Goal: Information Seeking & Learning: Learn about a topic

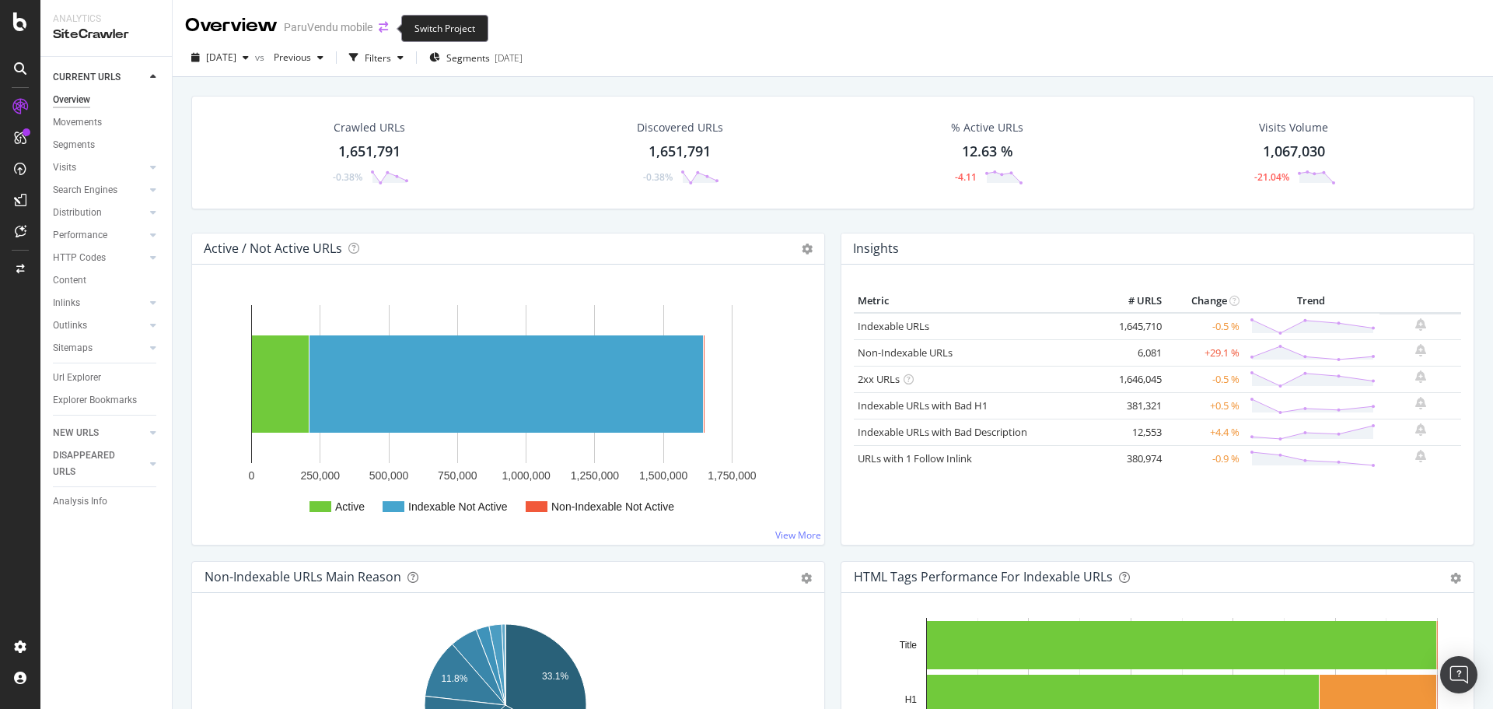
click at [378, 28] on span at bounding box center [384, 27] width 22 height 11
click at [380, 28] on icon "arrow-right-arrow-left" at bounding box center [383, 27] width 9 height 11
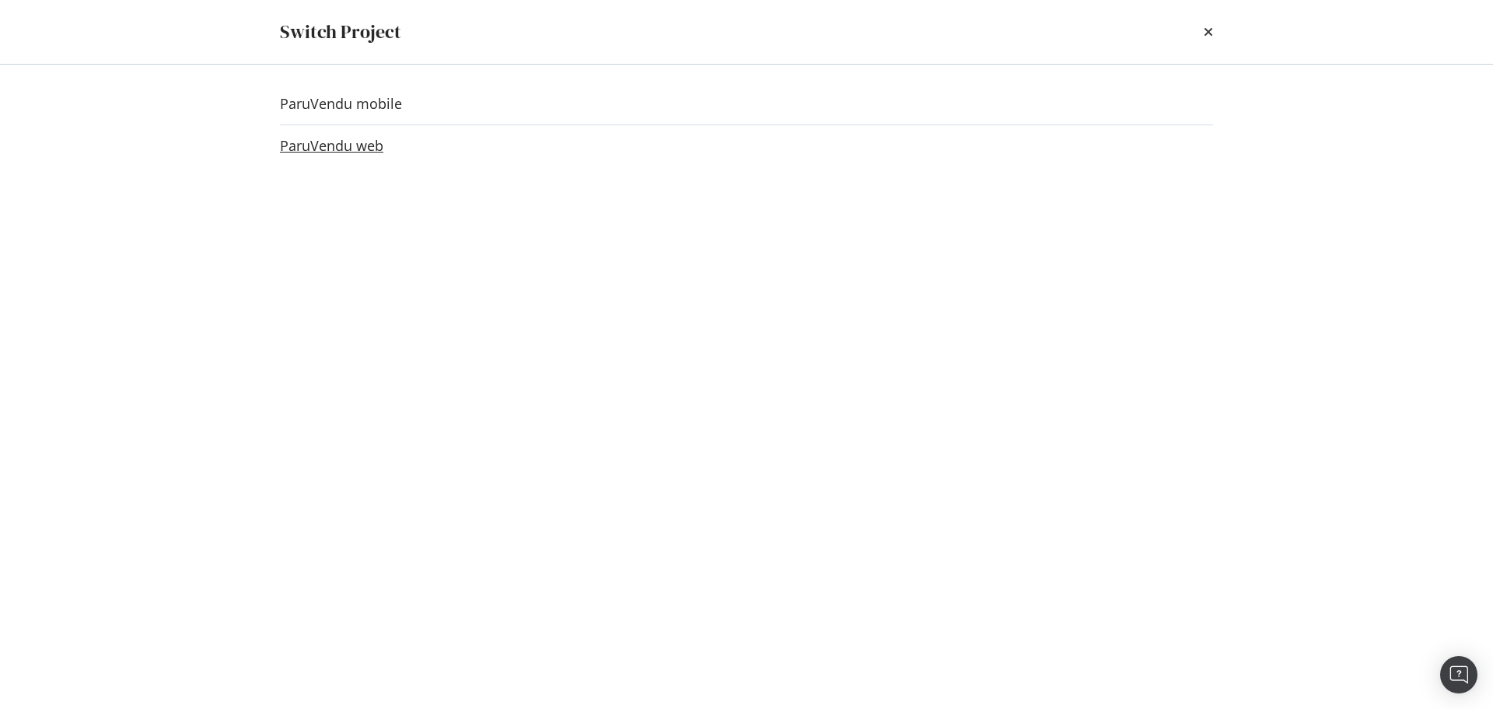
click at [338, 144] on link "ParuVendu web" at bounding box center [331, 146] width 103 height 16
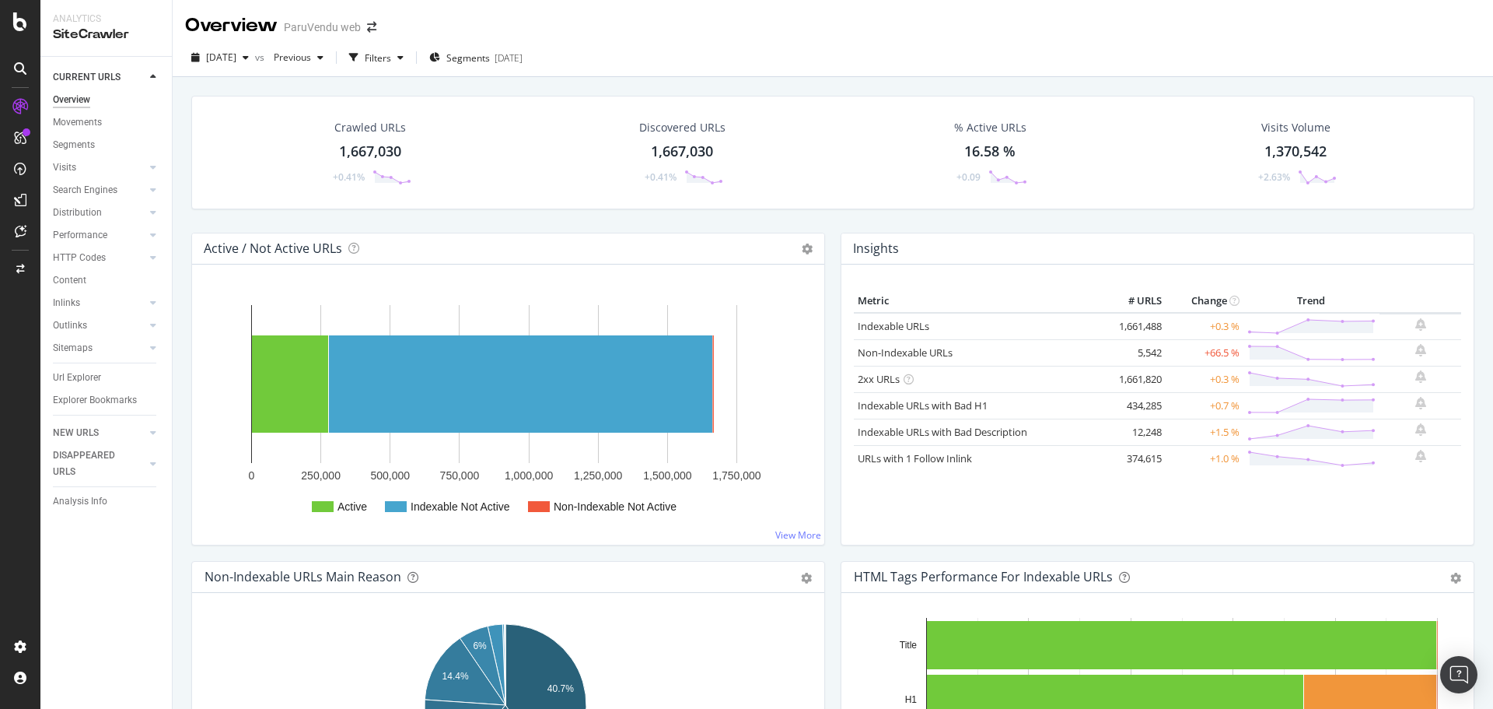
click at [66, 179] on div "Search Engines" at bounding box center [112, 190] width 119 height 23
click at [61, 188] on div "Search Engines" at bounding box center [85, 190] width 65 height 16
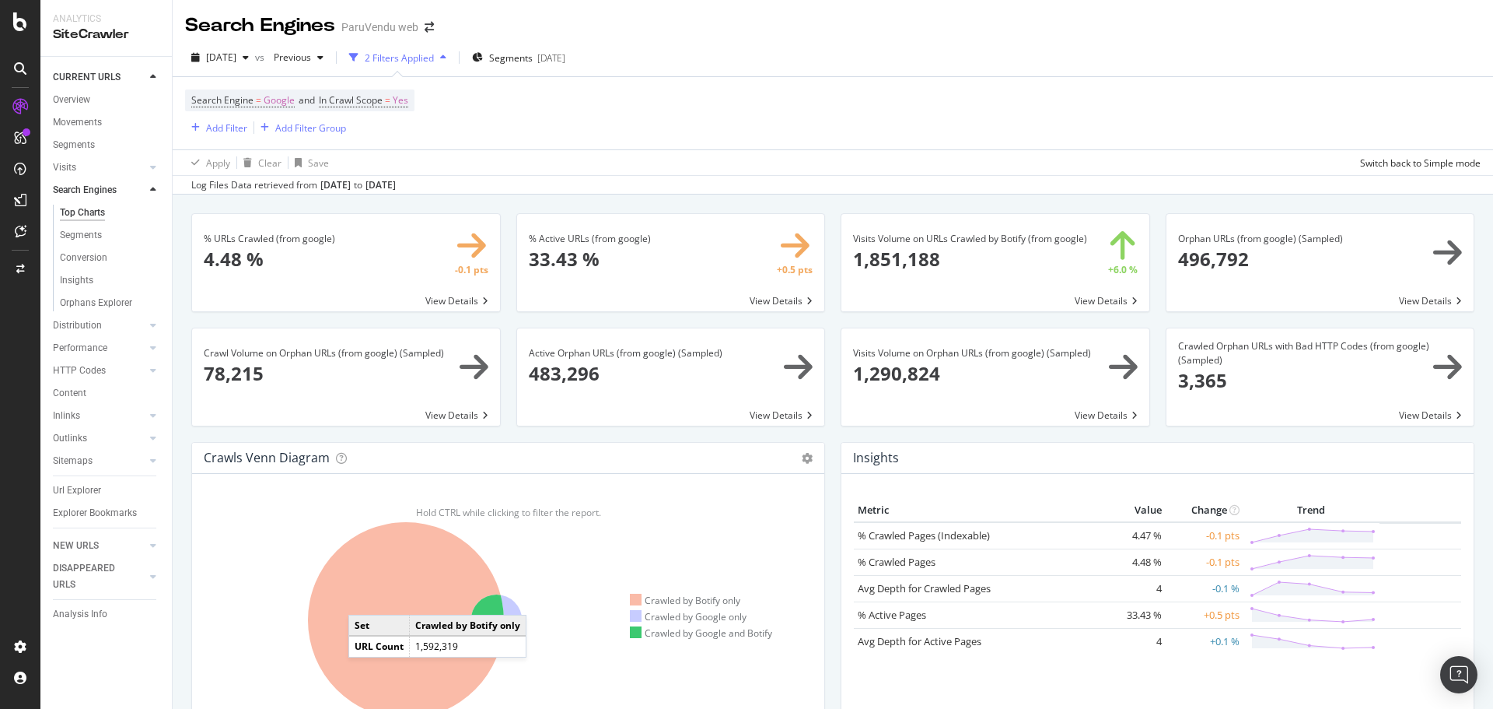
click at [364, 599] on icon at bounding box center [406, 620] width 196 height 196
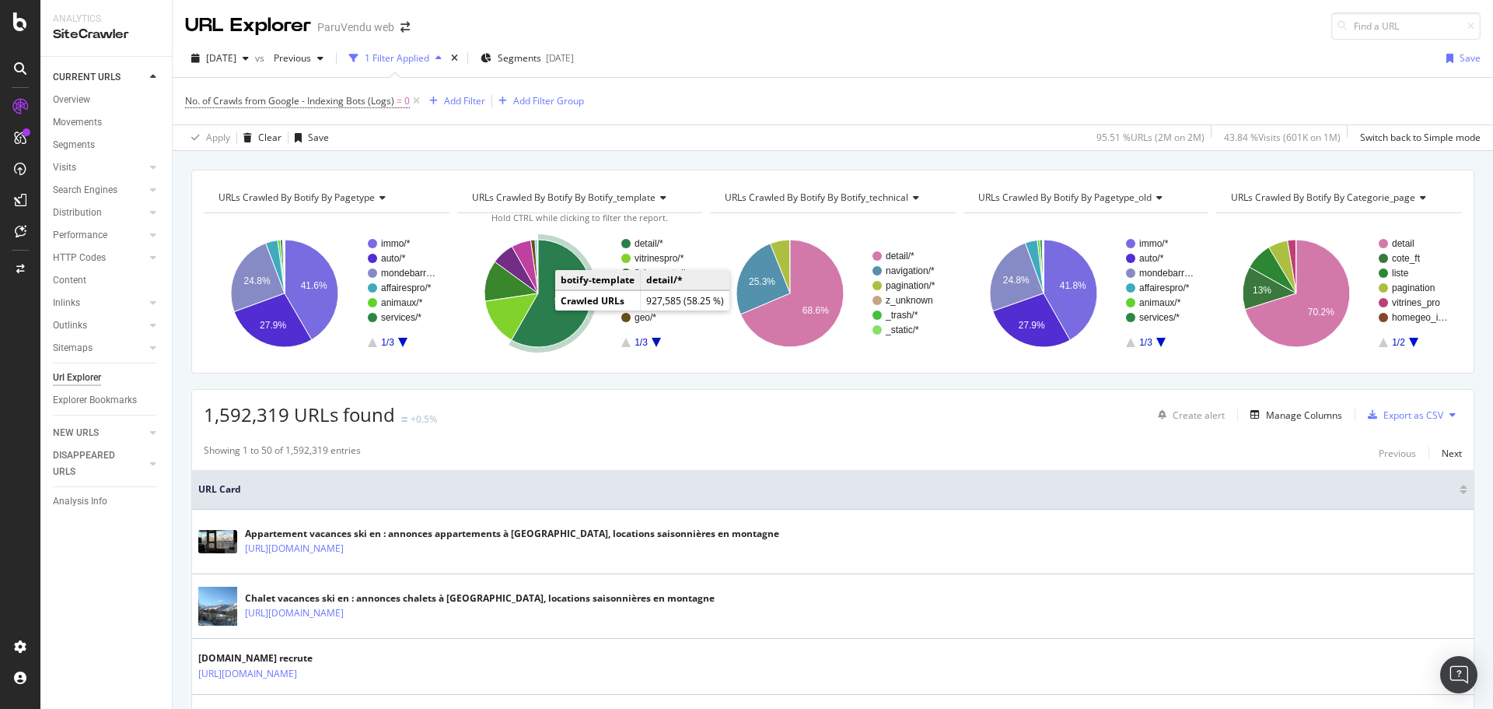
click at [552, 311] on icon "A chart." at bounding box center [551, 293] width 80 height 107
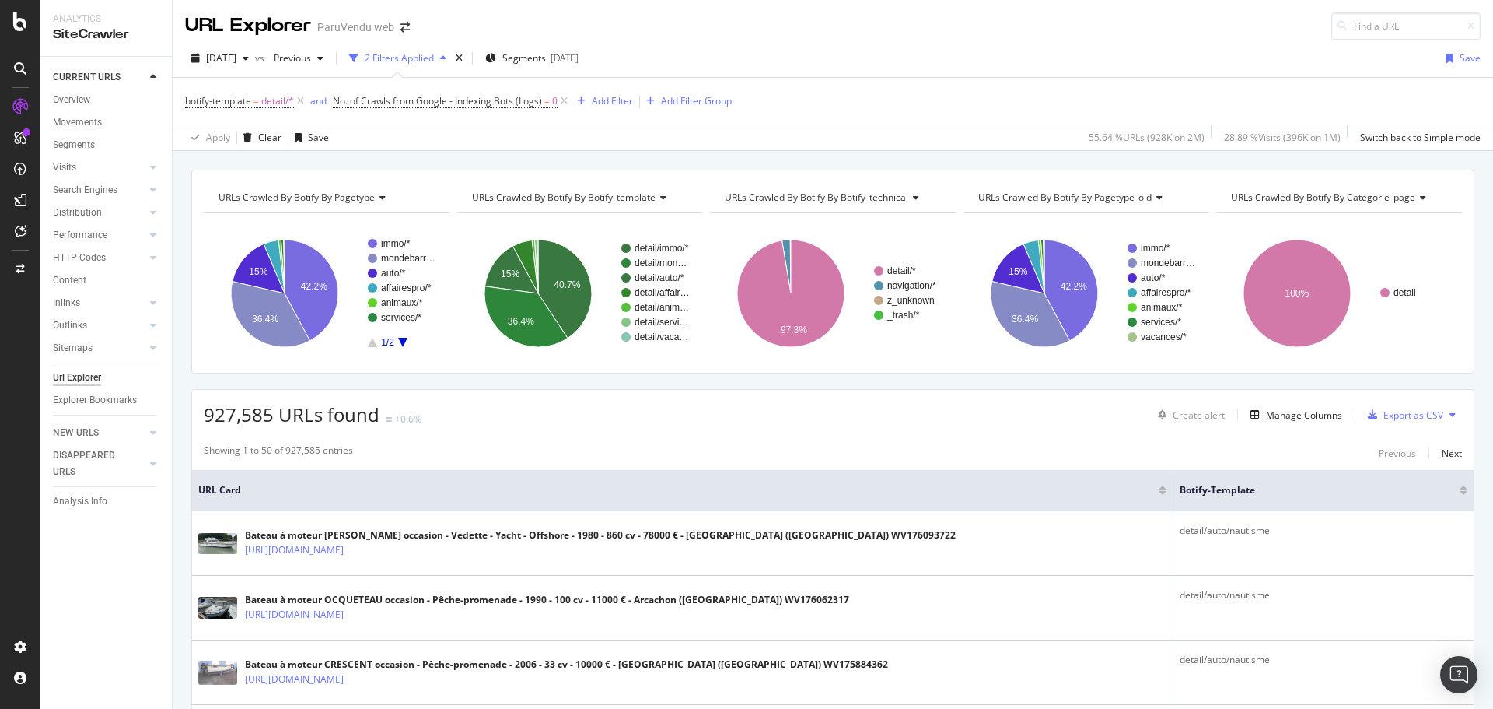
drag, startPoint x: 302, startPoint y: 104, endPoint x: 294, endPoint y: 374, distance: 270.0
click at [302, 103] on icon at bounding box center [300, 101] width 13 height 16
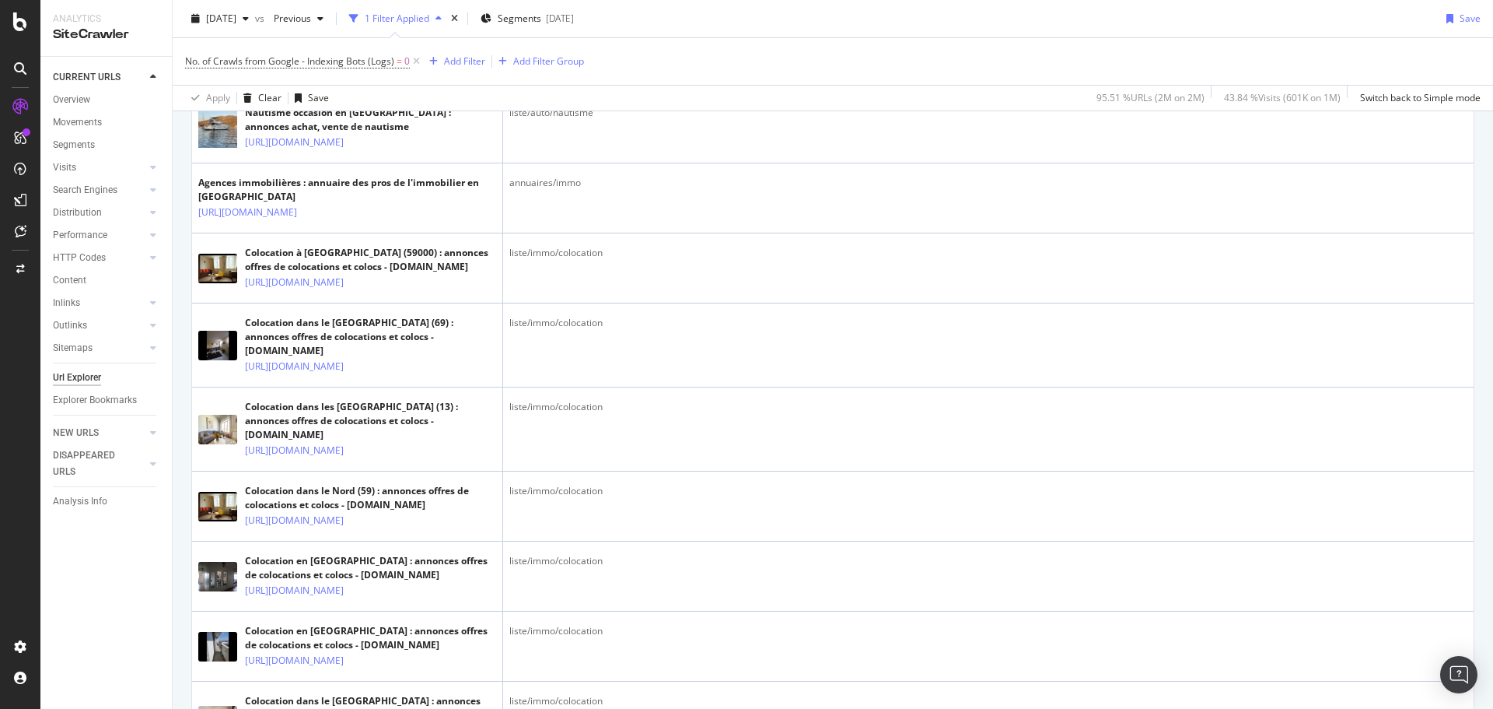
scroll to position [2878, 0]
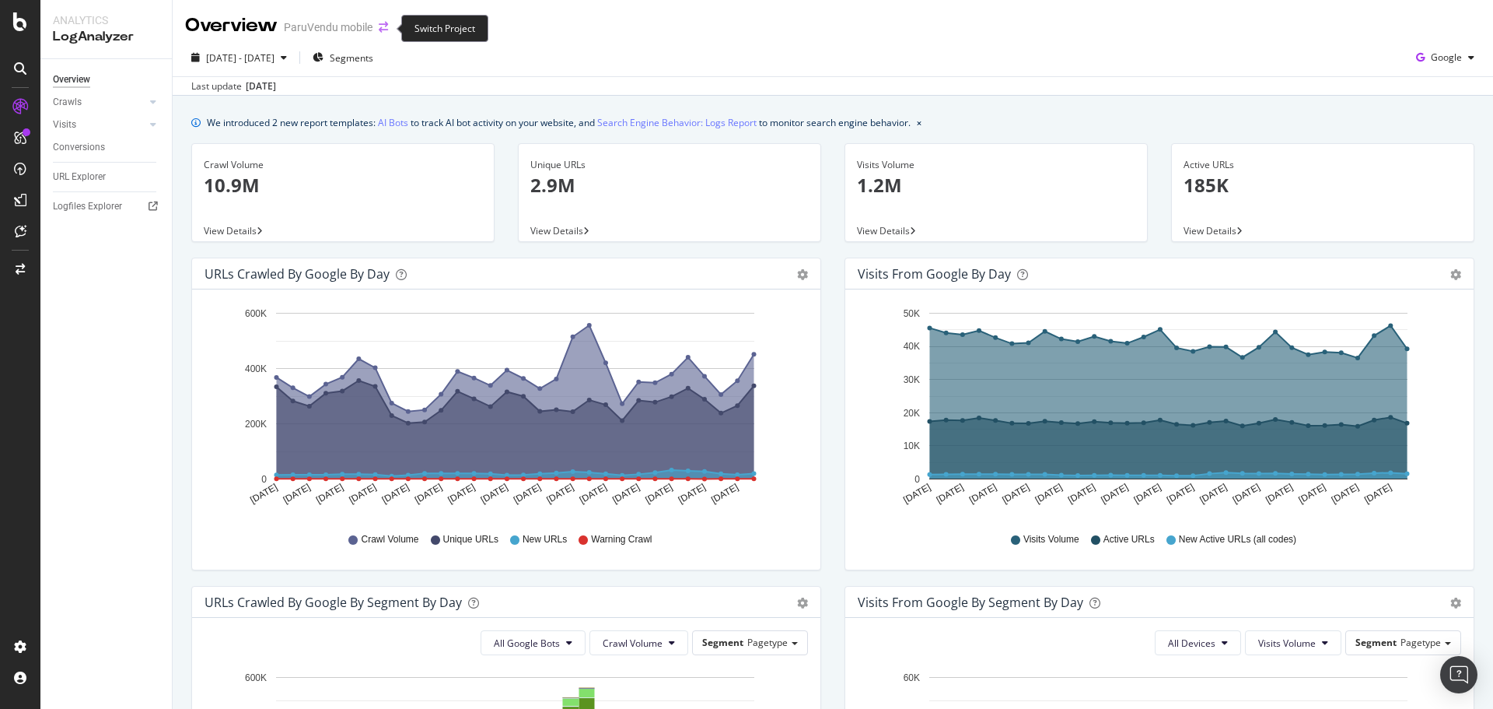
click at [380, 25] on icon "arrow-right-arrow-left" at bounding box center [383, 27] width 9 height 11
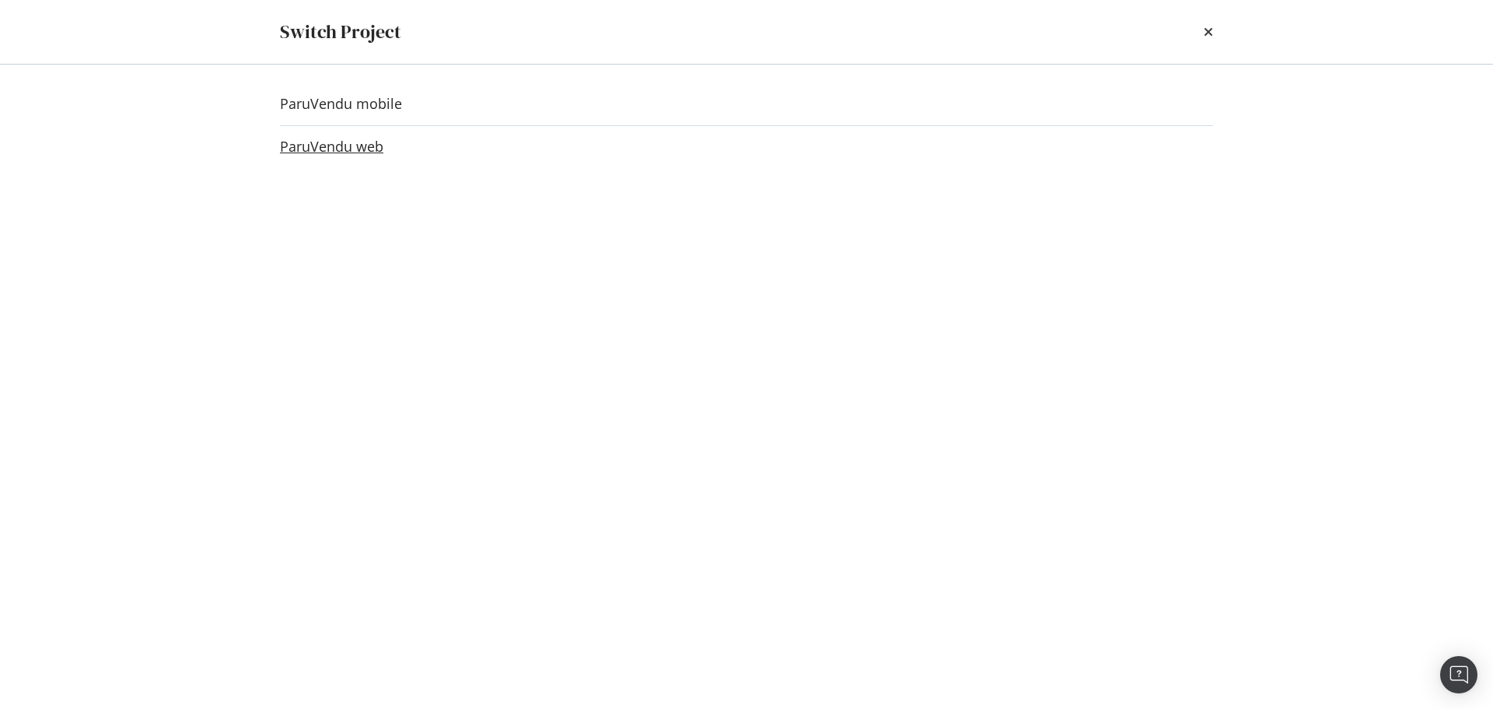
click at [325, 143] on link "ParuVendu web" at bounding box center [331, 146] width 103 height 16
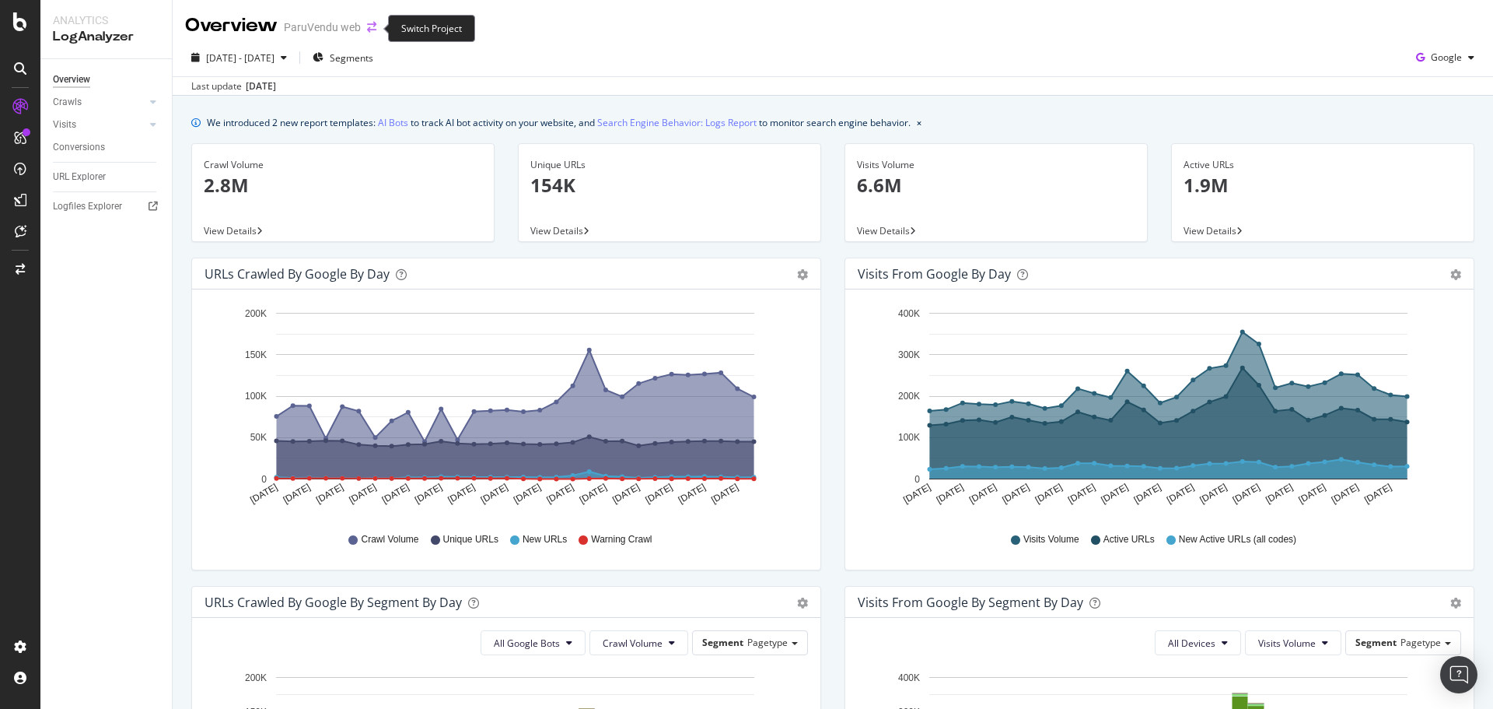
click at [371, 26] on icon "arrow-right-arrow-left" at bounding box center [371, 27] width 9 height 11
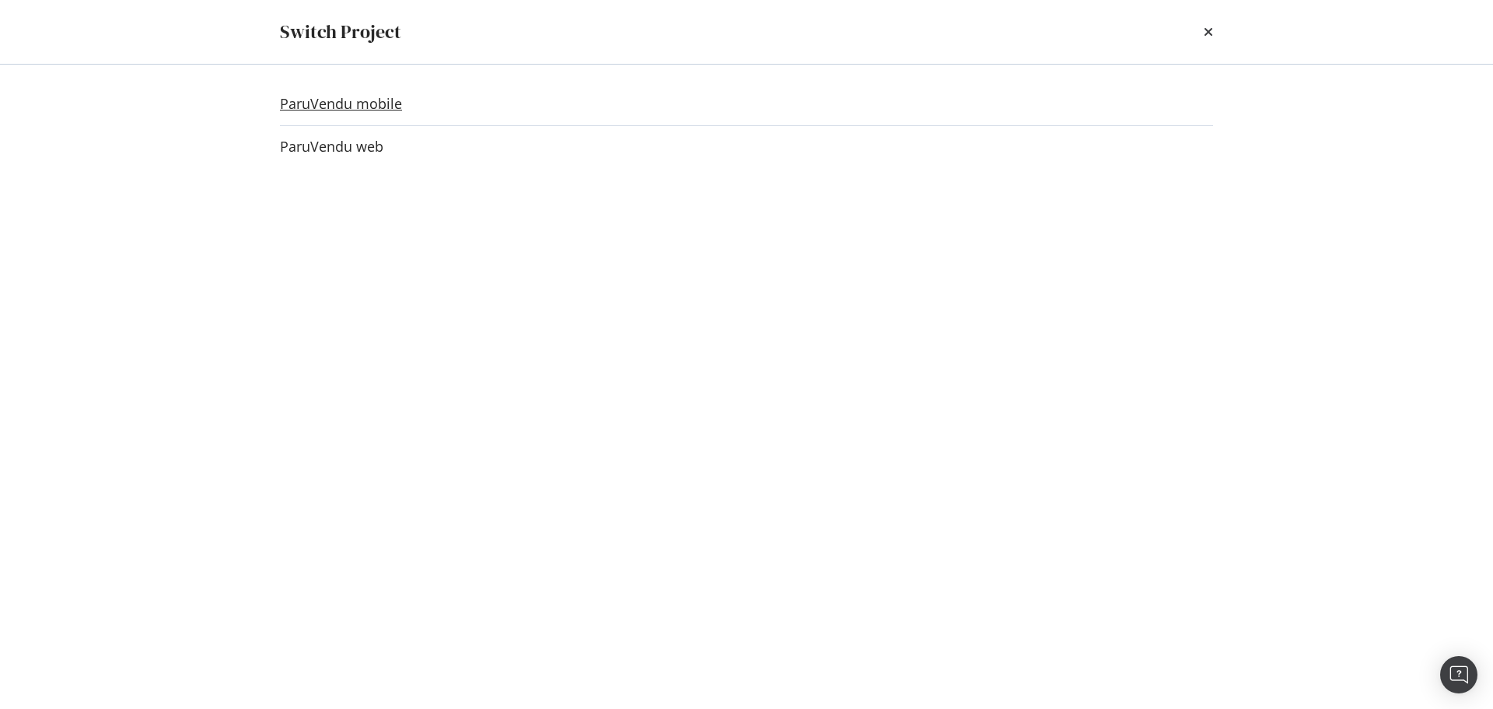
click at [343, 105] on link "ParuVendu mobile" at bounding box center [341, 104] width 122 height 16
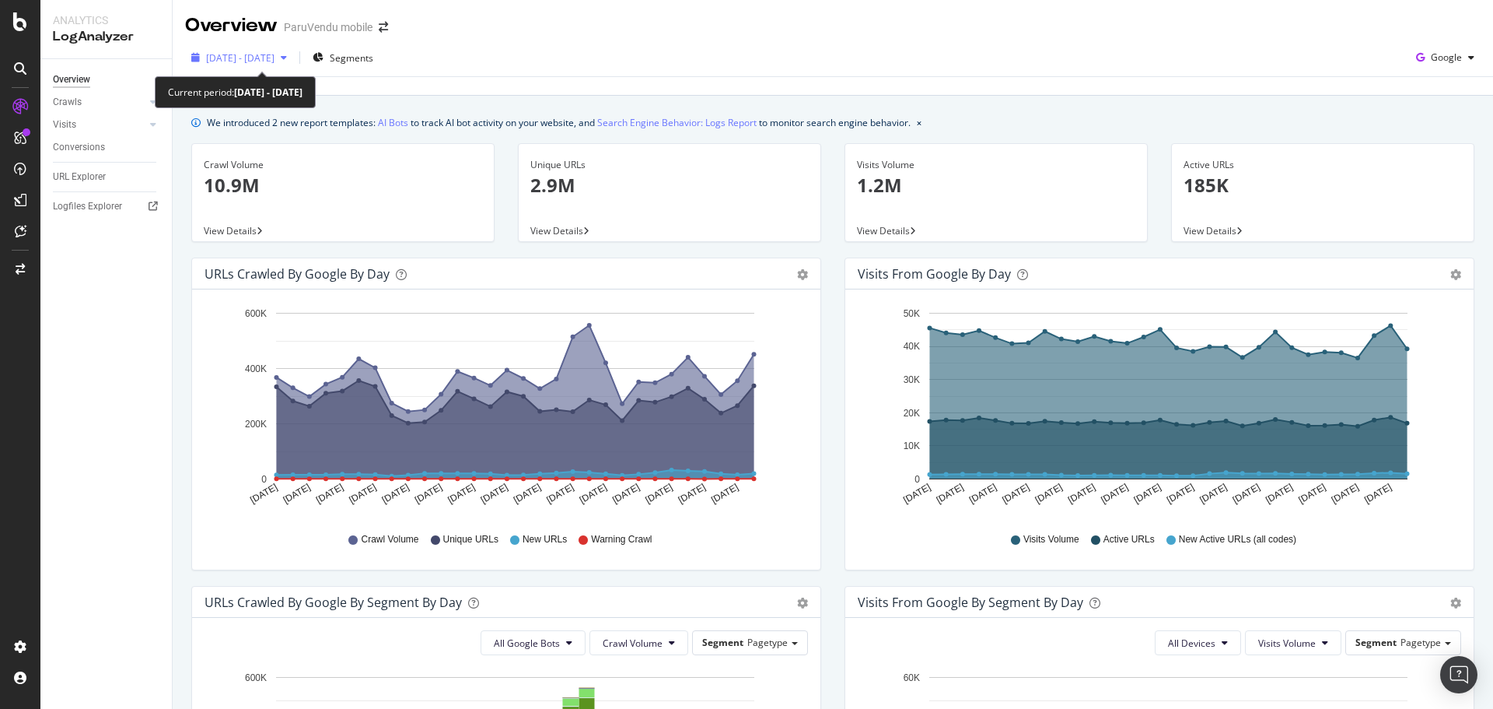
click at [275, 62] on span "[DATE] - [DATE]" at bounding box center [240, 57] width 68 height 13
click at [185, 210] on div "Crawl Volume 10.9M View Details" at bounding box center [343, 200] width 327 height 114
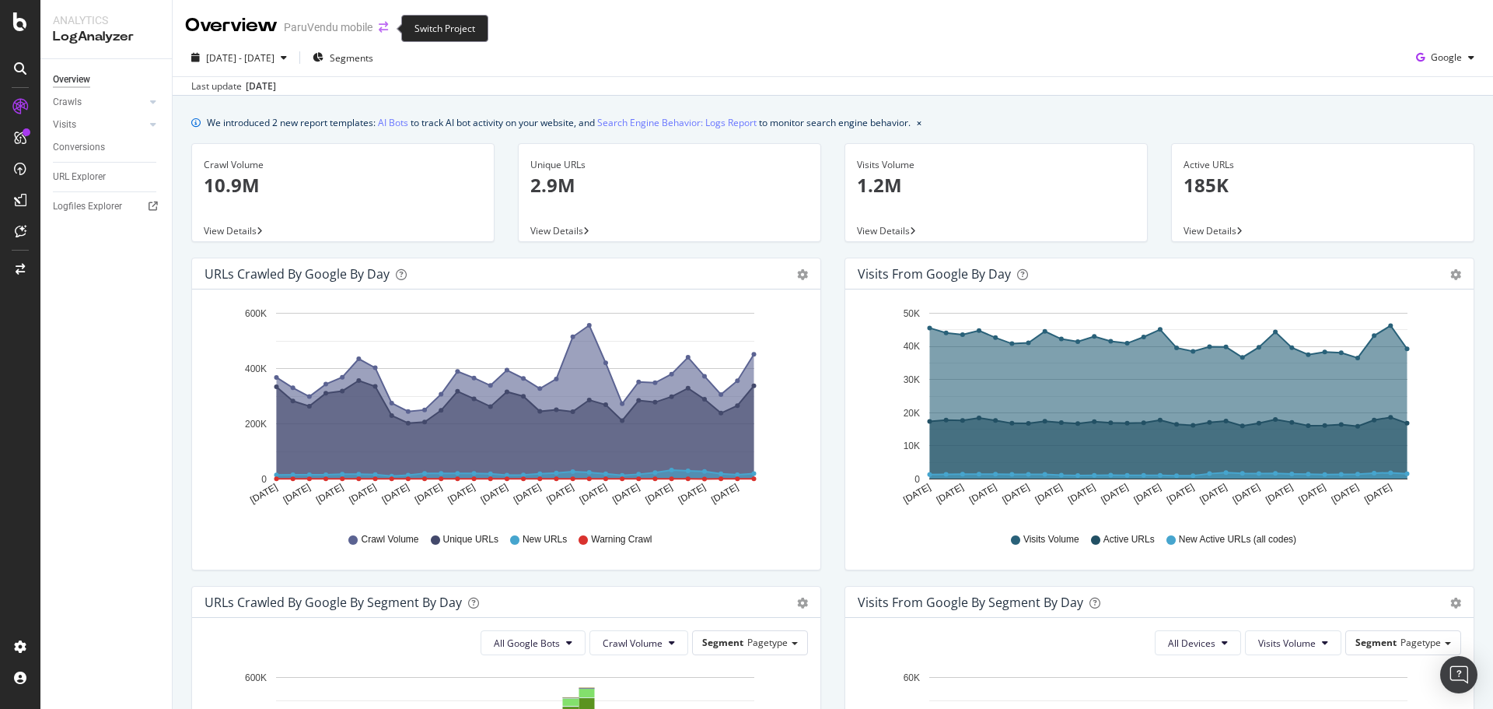
click at [383, 23] on icon "arrow-right-arrow-left" at bounding box center [383, 27] width 9 height 11
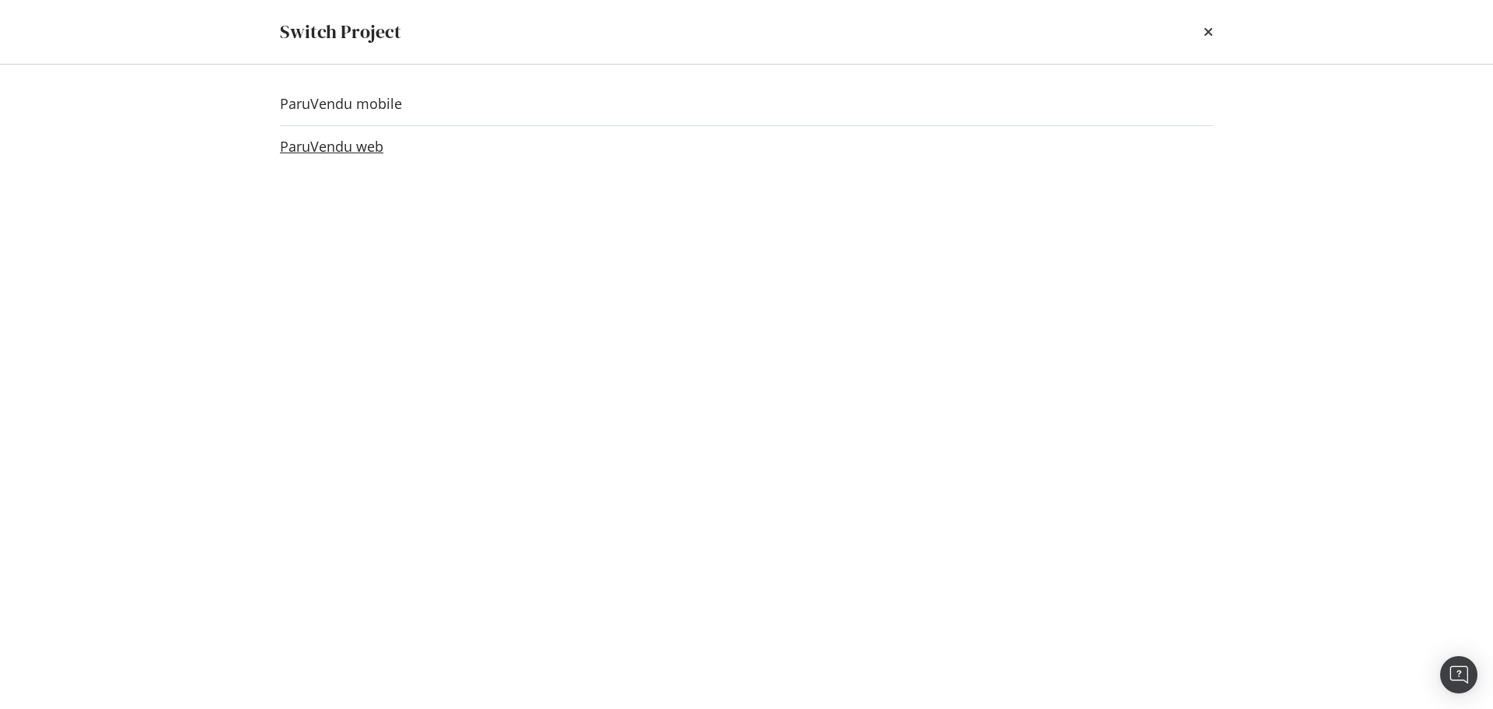
click at [333, 145] on link "ParuVendu web" at bounding box center [331, 146] width 103 height 16
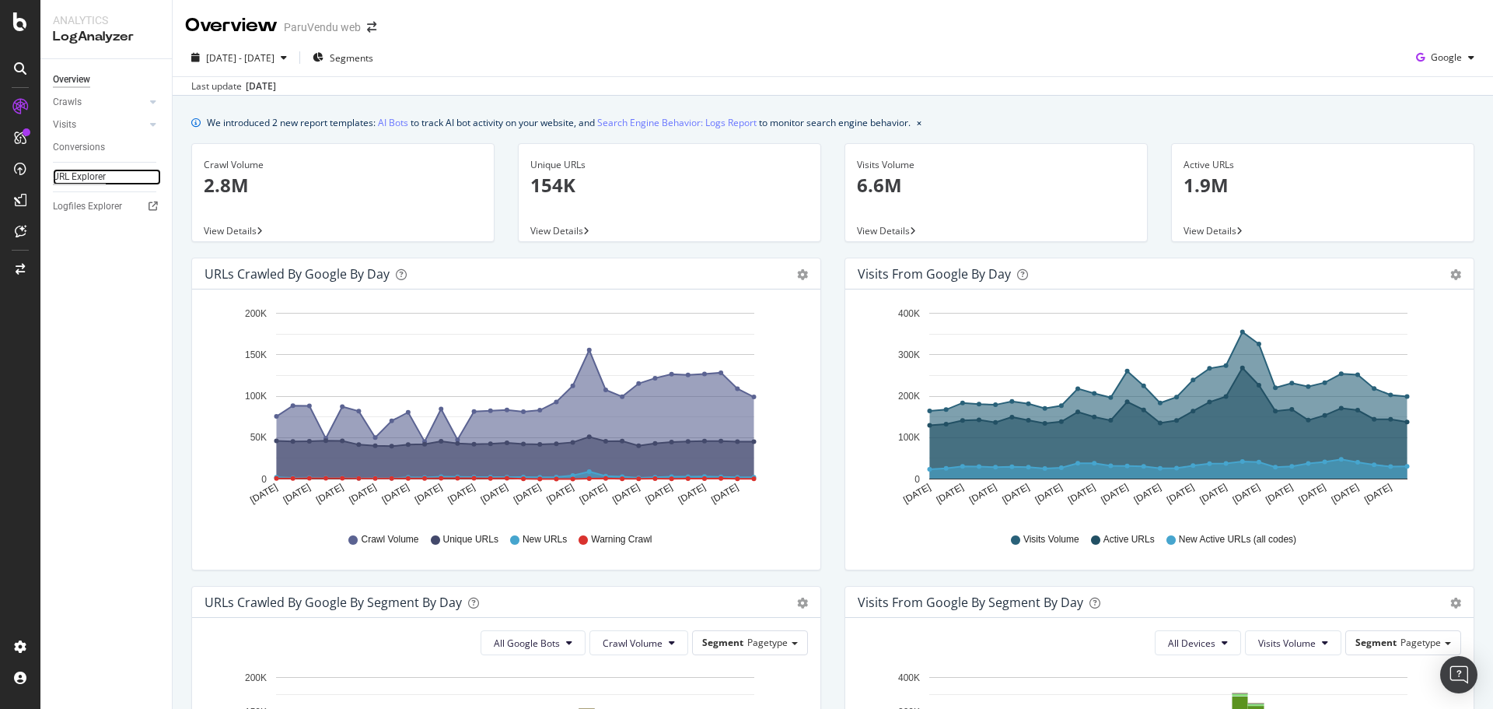
click at [68, 176] on div "URL Explorer" at bounding box center [79, 177] width 53 height 16
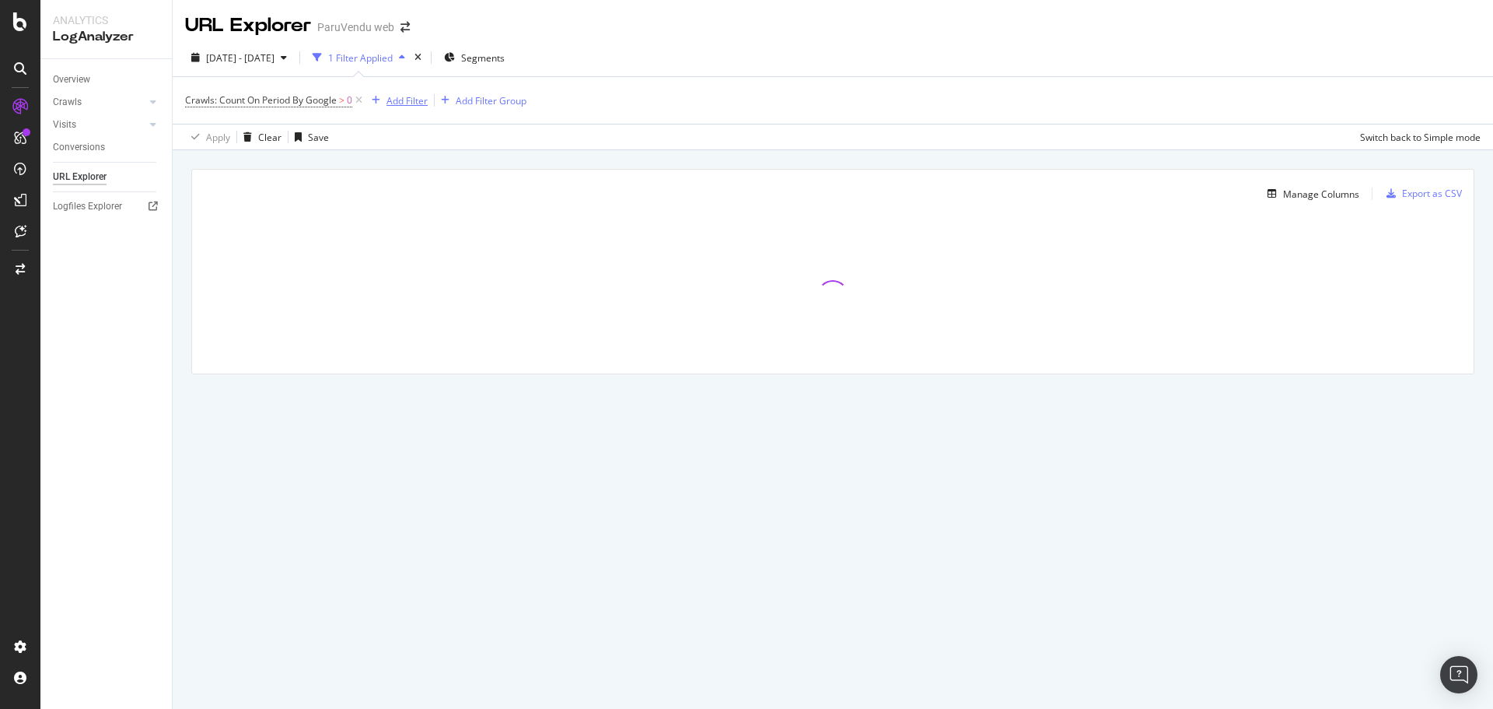
click at [397, 100] on div "Add Filter" at bounding box center [407, 100] width 41 height 13
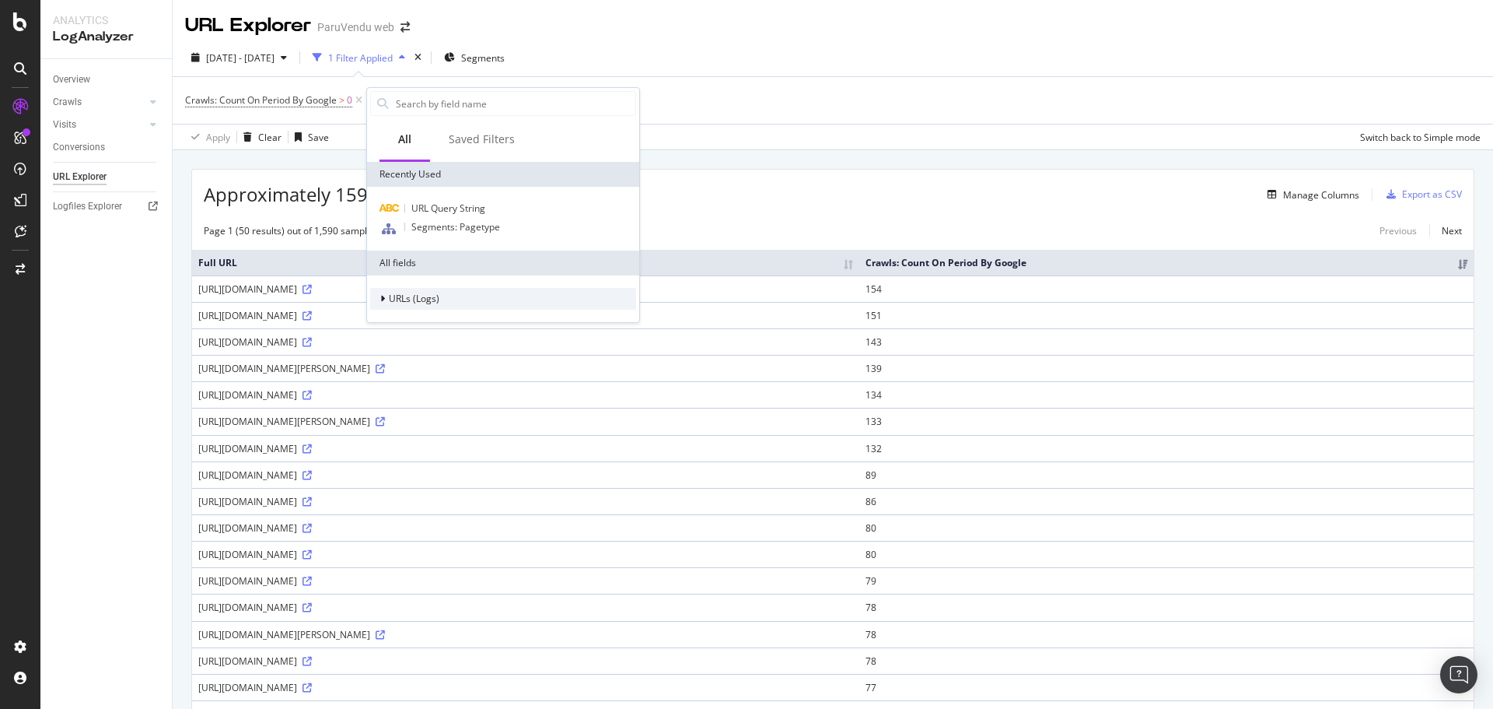
click at [382, 301] on icon at bounding box center [382, 298] width 5 height 9
click at [390, 317] on icon at bounding box center [392, 320] width 5 height 9
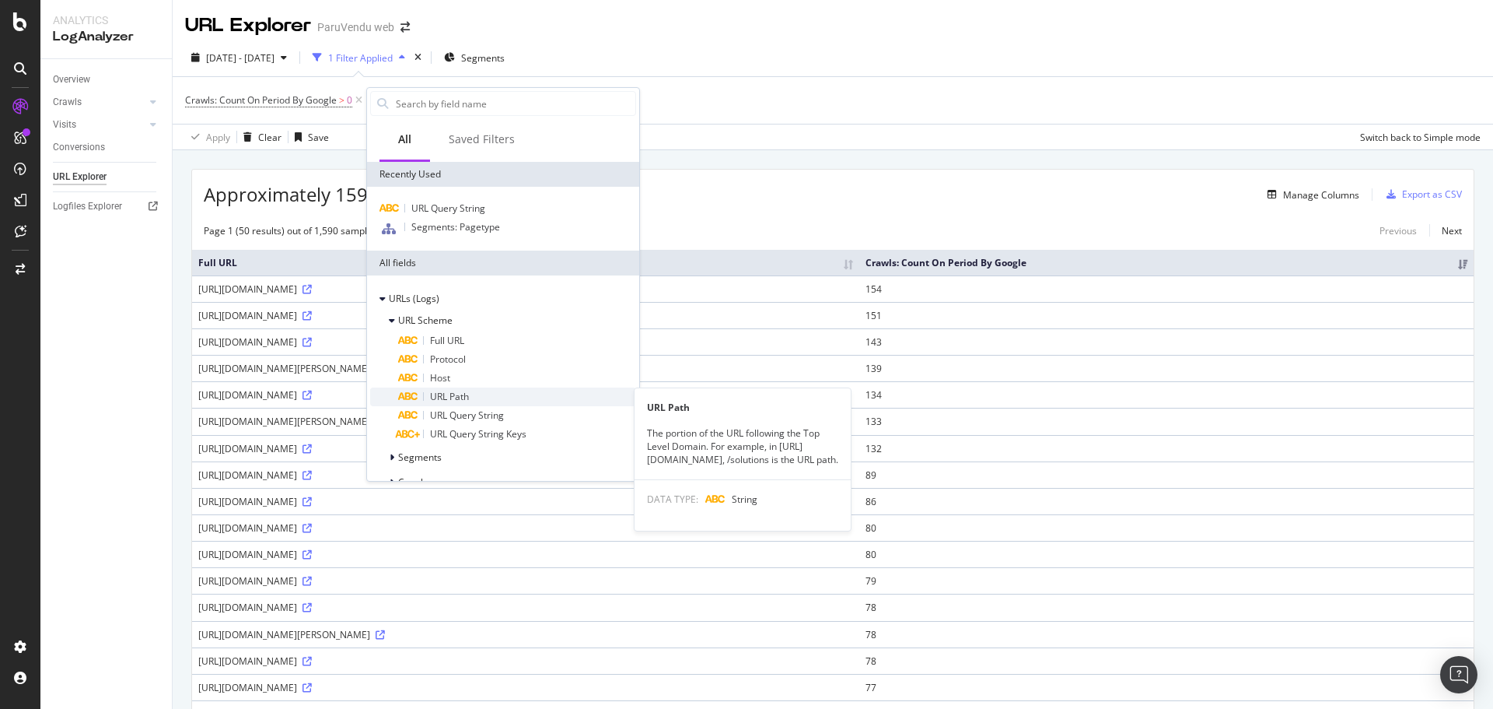
click at [460, 393] on span "URL Path" at bounding box center [449, 396] width 39 height 13
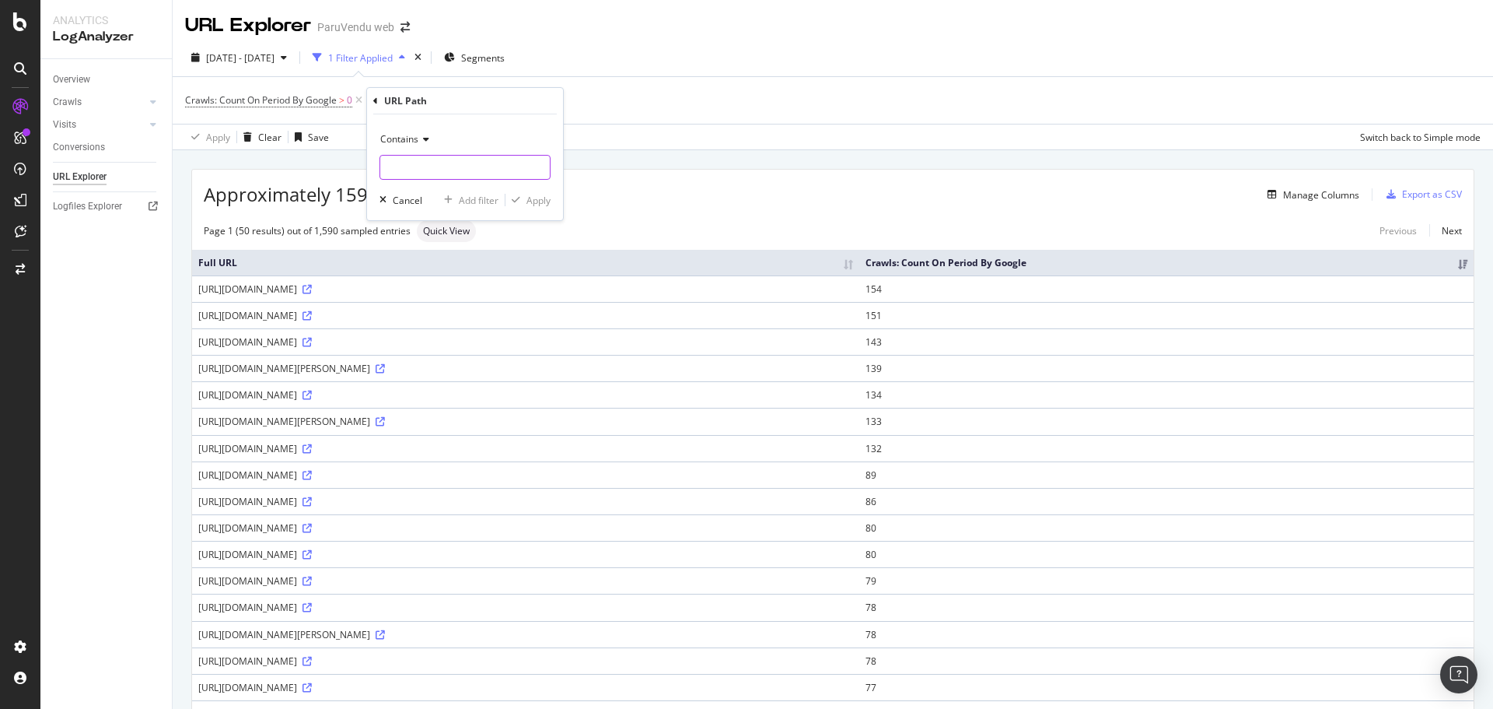
click at [407, 164] on input "text" at bounding box center [465, 167] width 170 height 25
type input "A1K"
click at [544, 194] on div "Apply" at bounding box center [539, 200] width 24 height 13
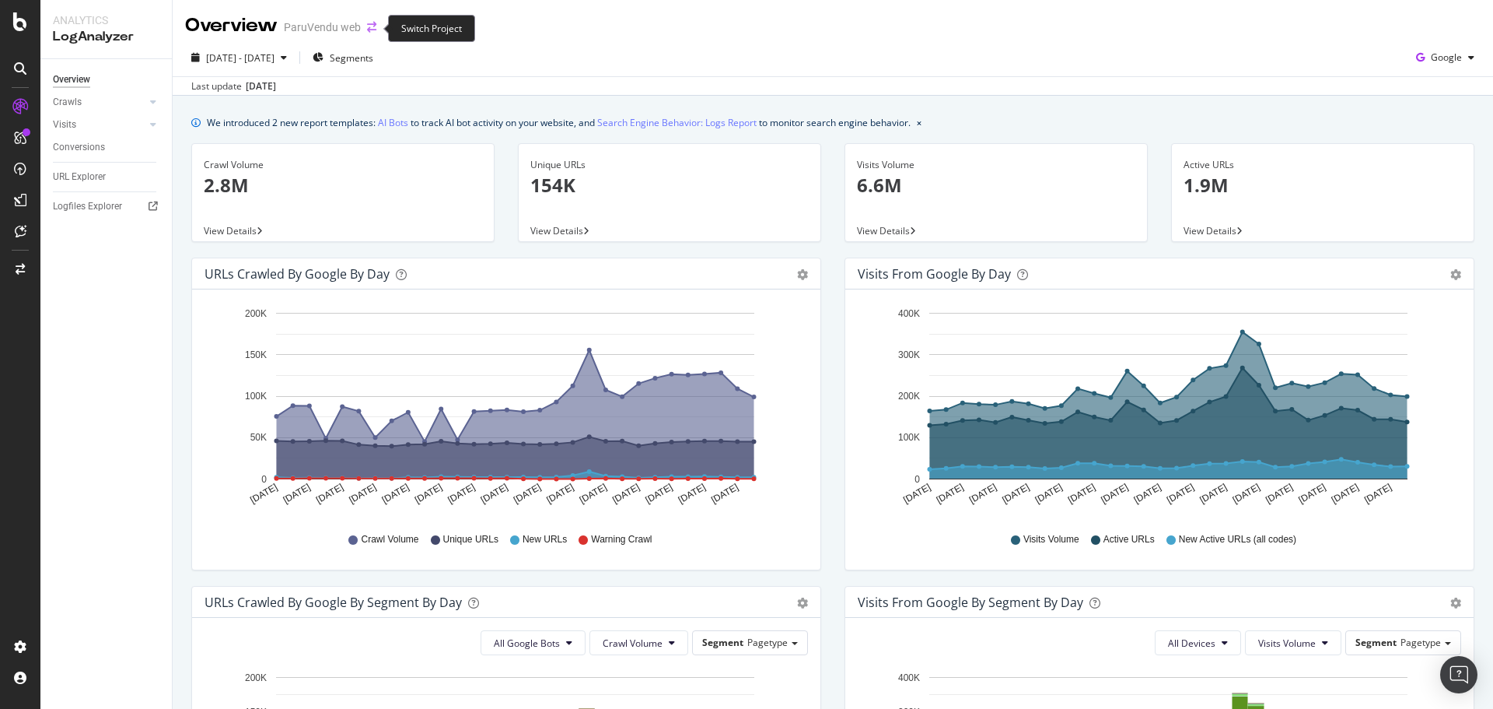
click at [371, 26] on icon "arrow-right-arrow-left" at bounding box center [371, 27] width 9 height 11
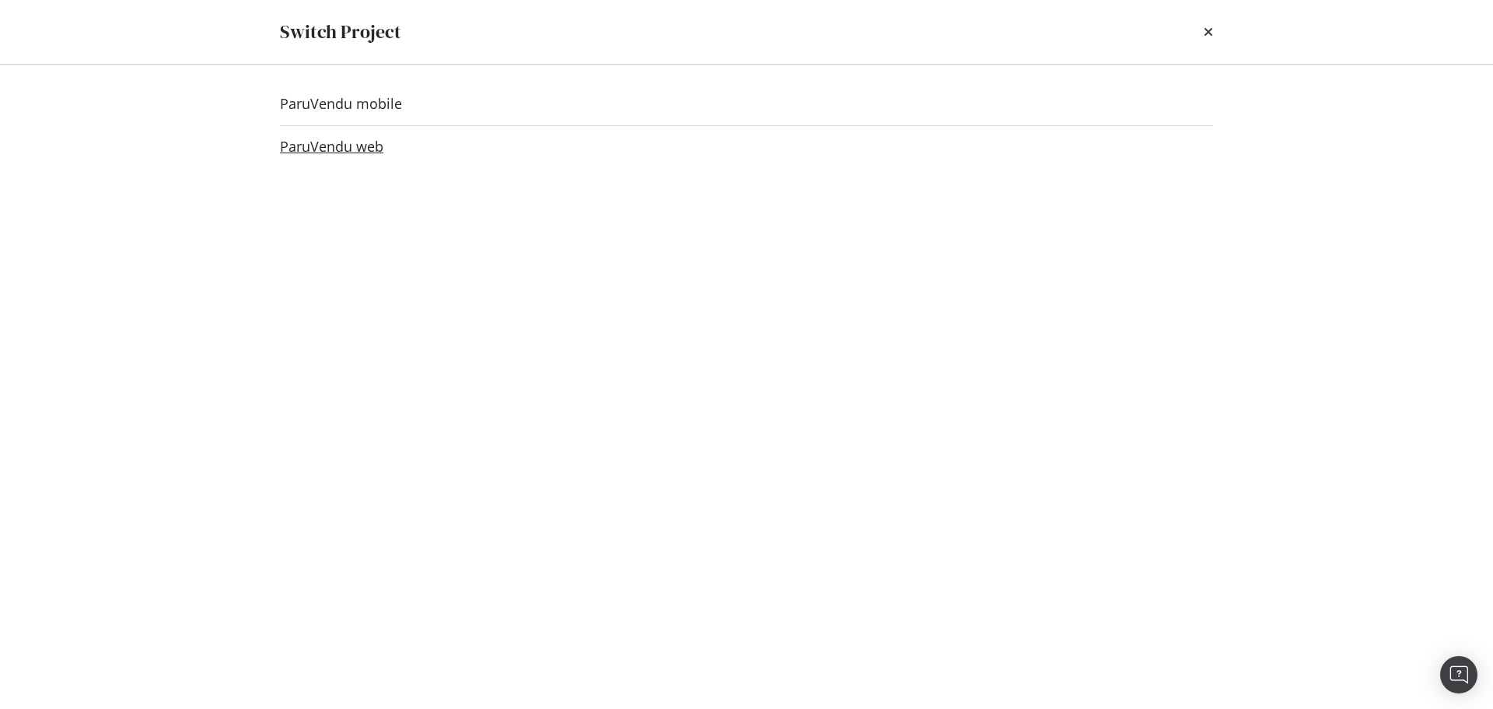
click at [362, 144] on link "ParuVendu web" at bounding box center [331, 146] width 103 height 16
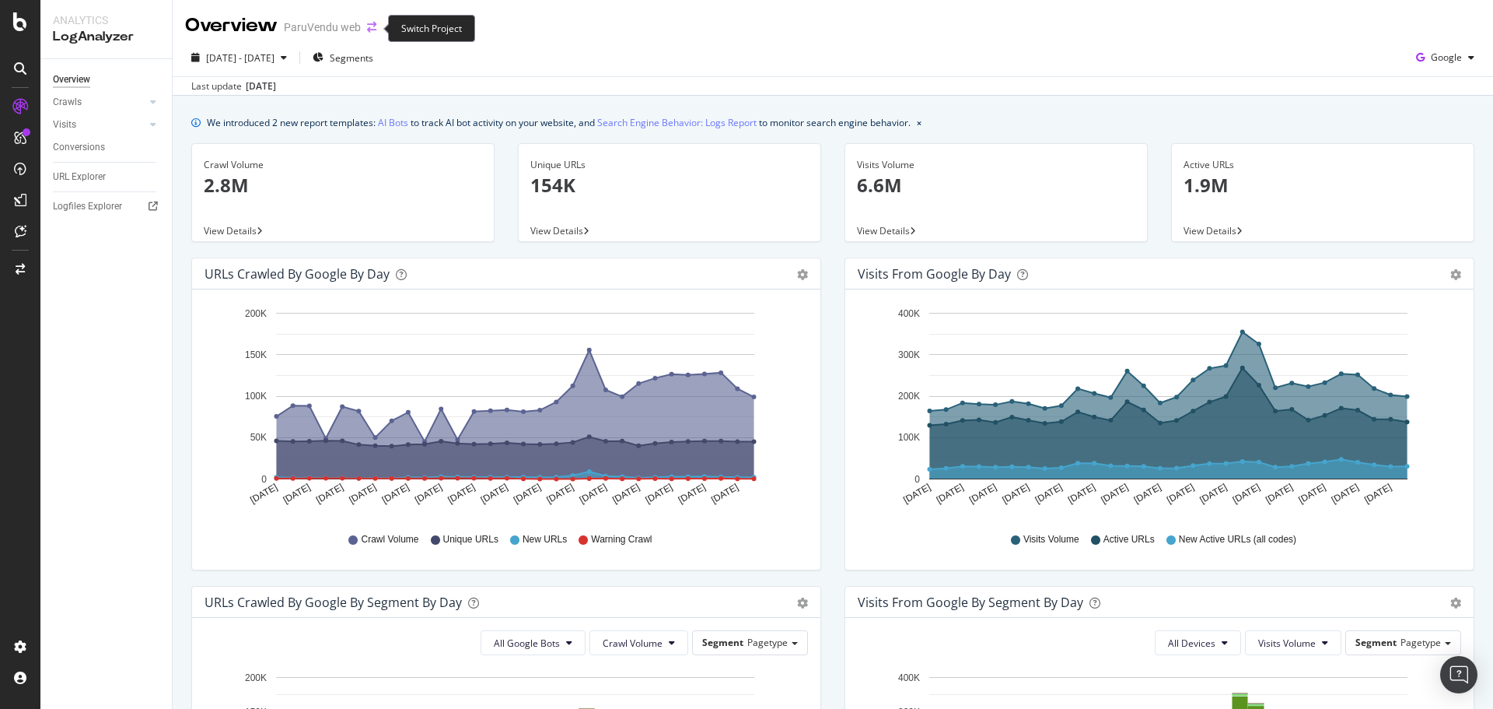
click at [375, 27] on icon "arrow-right-arrow-left" at bounding box center [371, 27] width 9 height 11
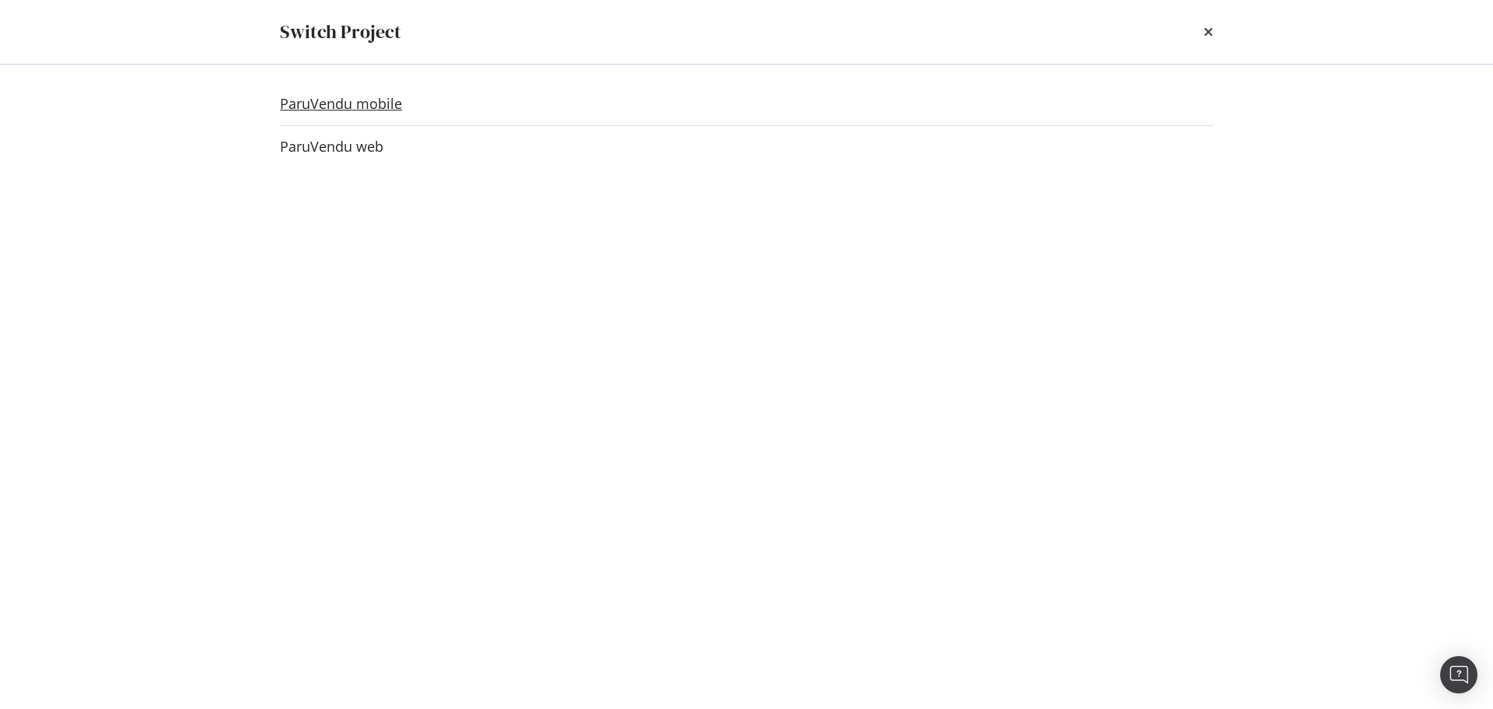
click at [348, 103] on link "ParuVendu mobile" at bounding box center [341, 104] width 122 height 16
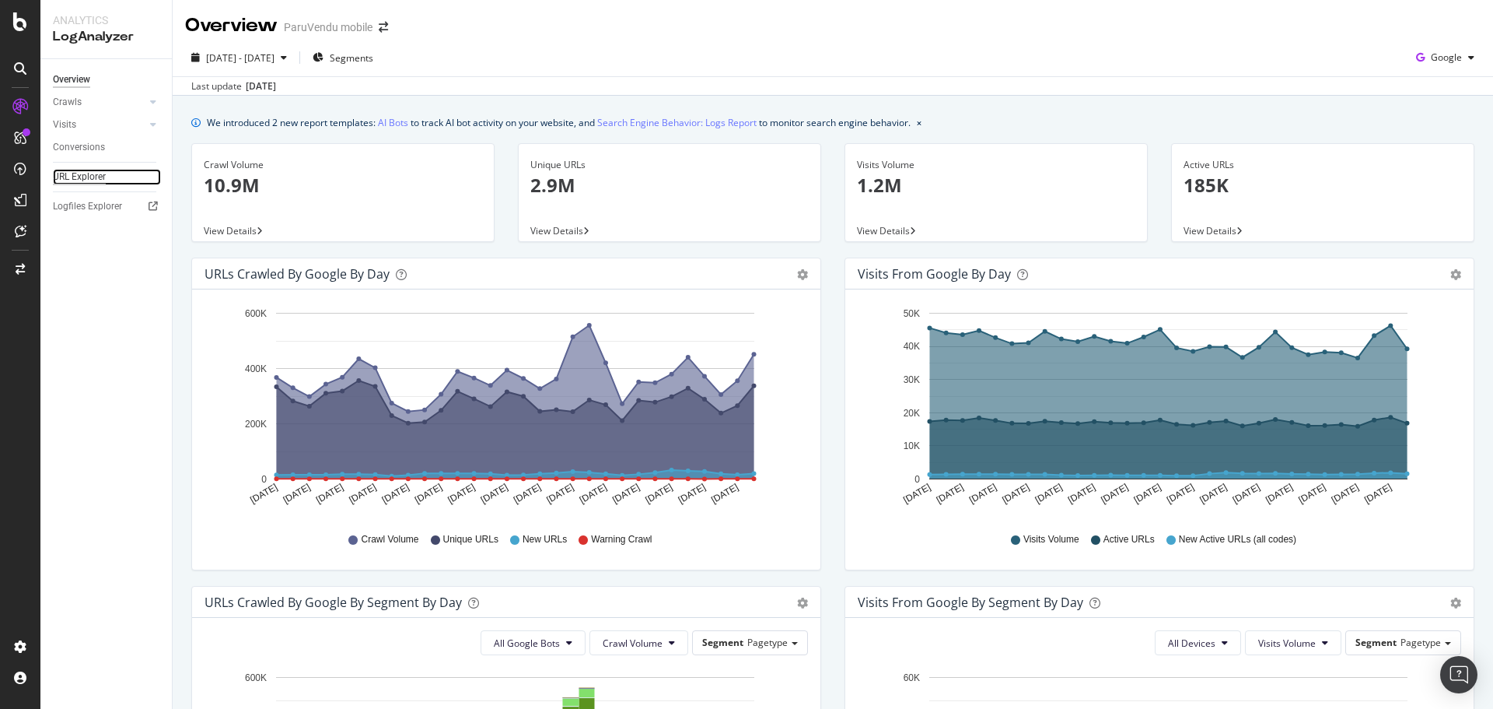
click at [82, 171] on div "URL Explorer" at bounding box center [79, 177] width 53 height 16
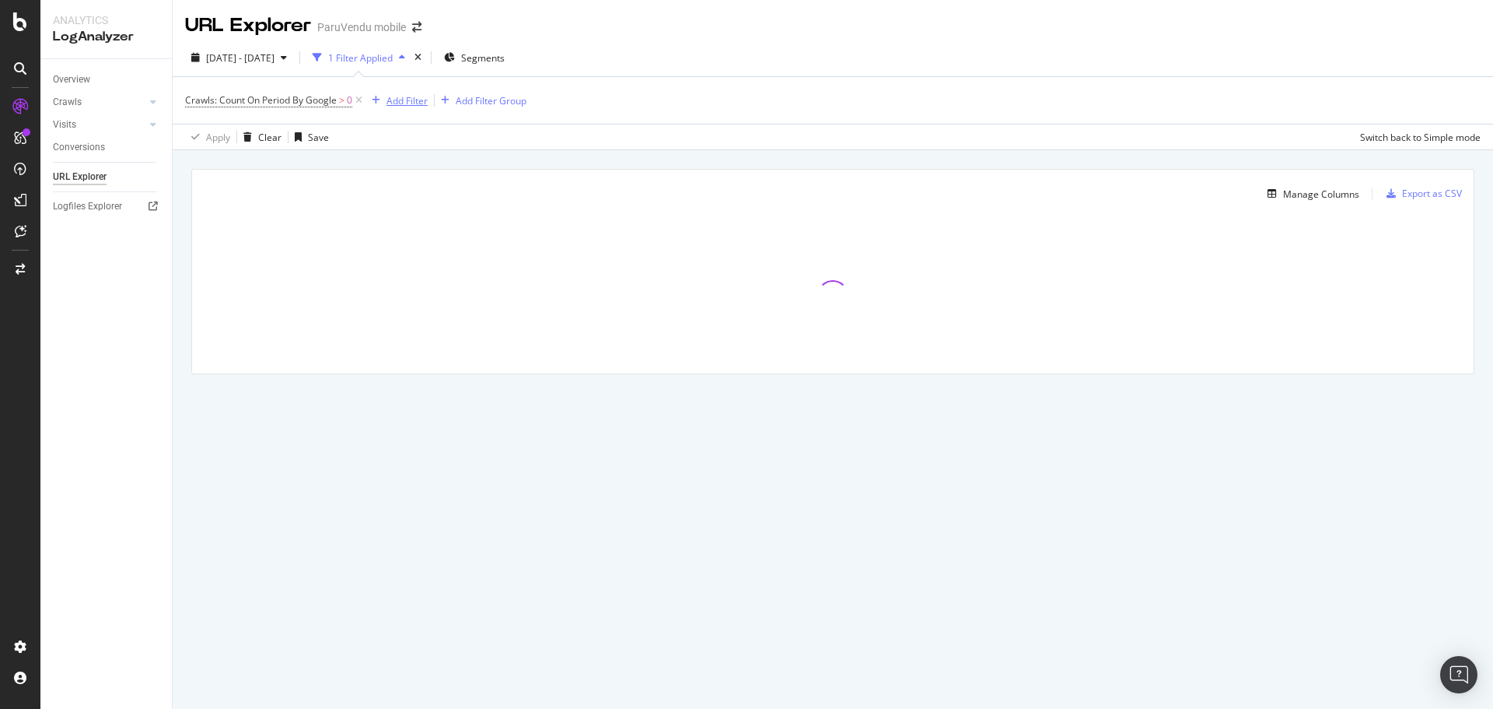
click at [387, 100] on div "Add Filter" at bounding box center [407, 100] width 41 height 13
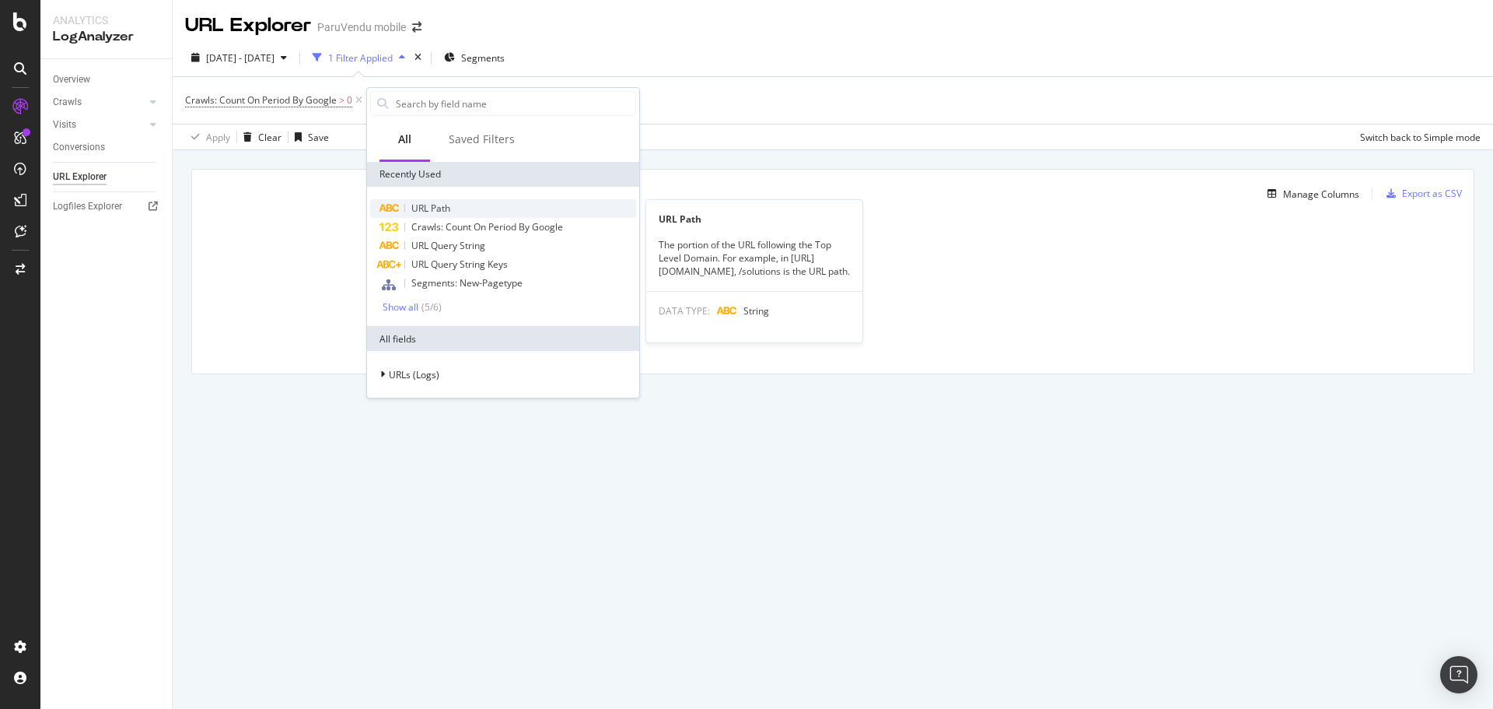
click at [417, 208] on span "URL Path" at bounding box center [430, 207] width 39 height 13
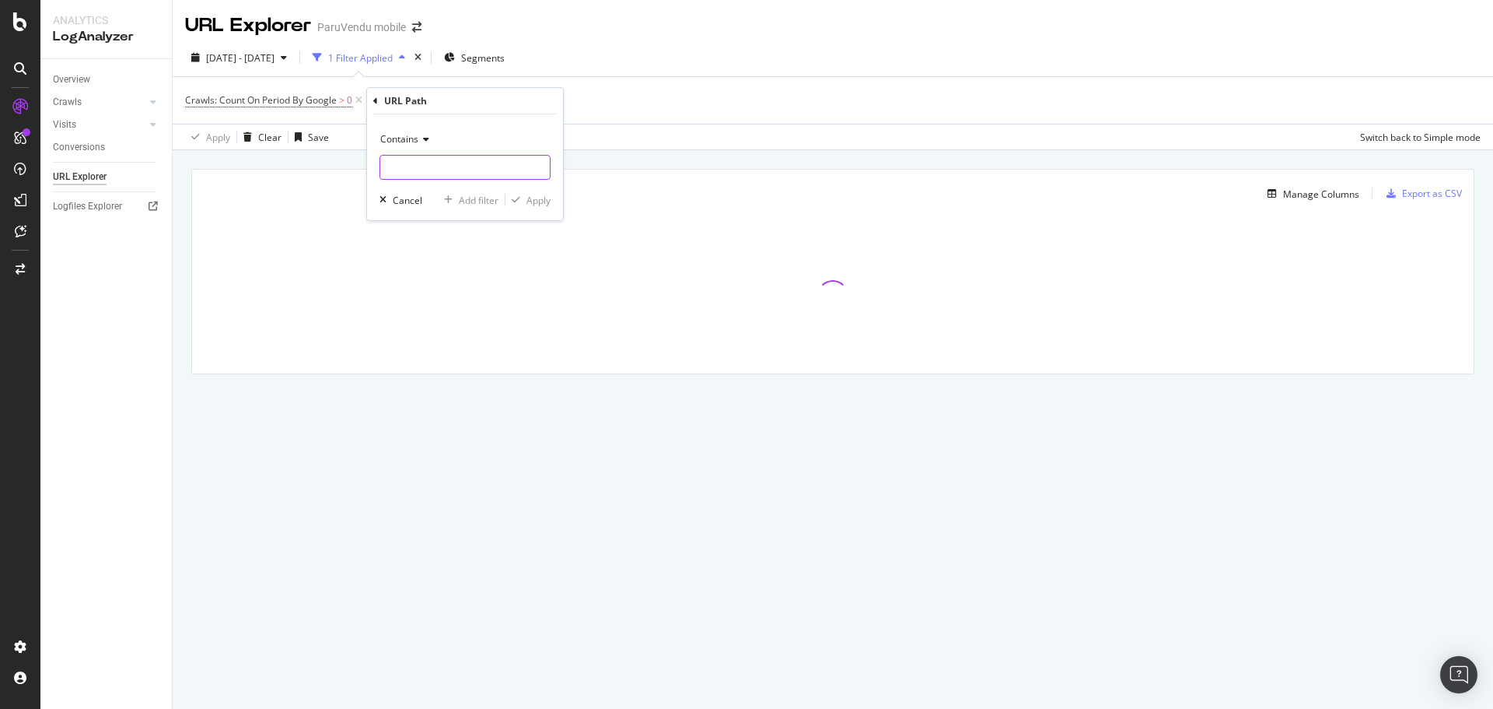
click at [415, 173] on input "text" at bounding box center [465, 167] width 170 height 25
type input "A1K"
click at [534, 193] on button "Apply" at bounding box center [528, 200] width 45 height 16
